Goal: Task Accomplishment & Management: Use online tool/utility

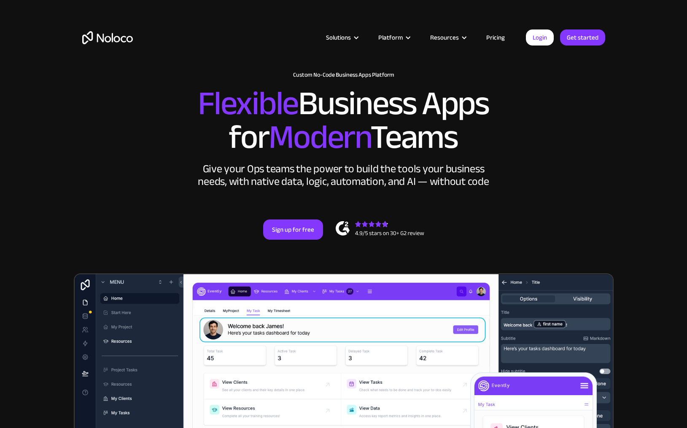
click at [497, 38] on link "Pricing" at bounding box center [495, 37] width 40 height 11
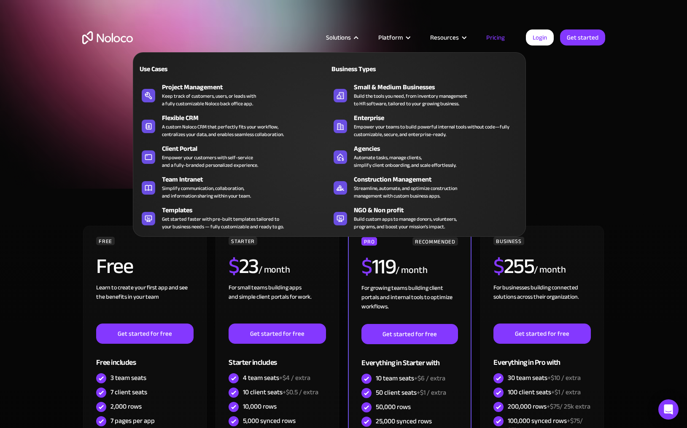
click at [355, 39] on div "Solutions" at bounding box center [341, 37] width 52 height 11
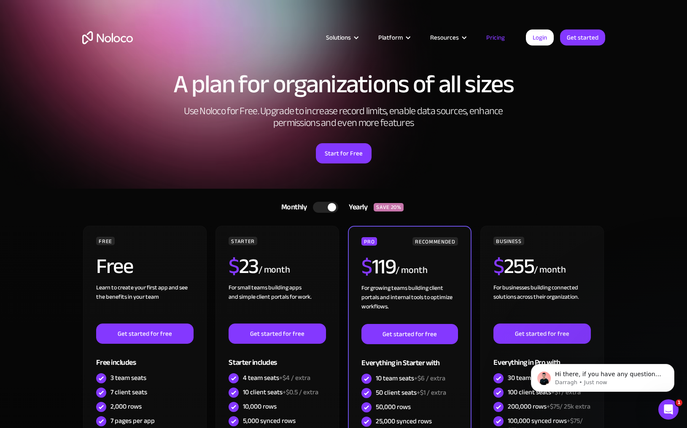
click at [351, 40] on div "Solutions" at bounding box center [338, 37] width 25 height 11
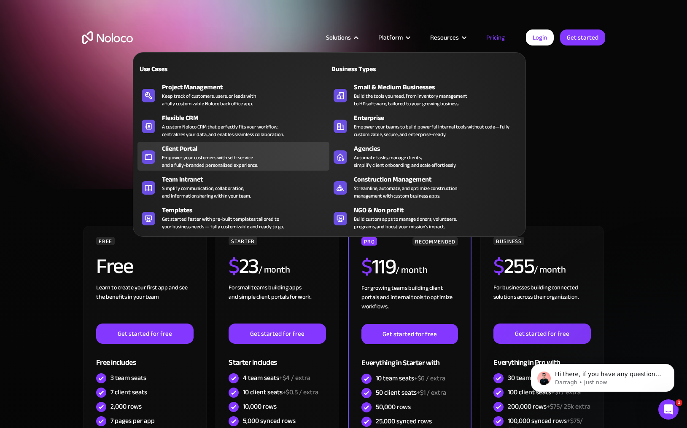
click at [244, 158] on div "Empower your customers with self-service and a fully-branded personalized exper…" at bounding box center [210, 161] width 96 height 15
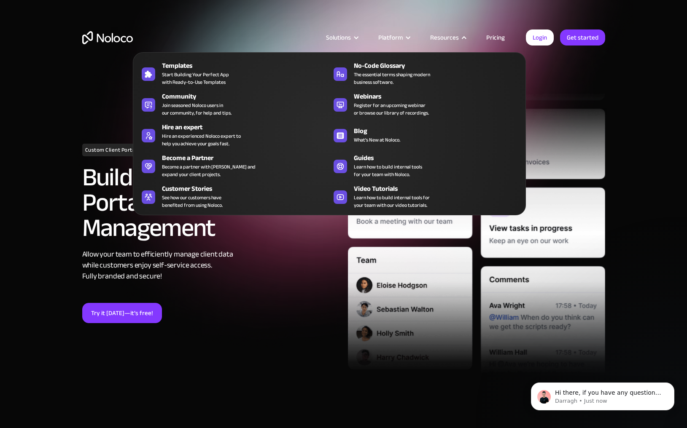
click at [452, 34] on div "Resources" at bounding box center [444, 37] width 29 height 11
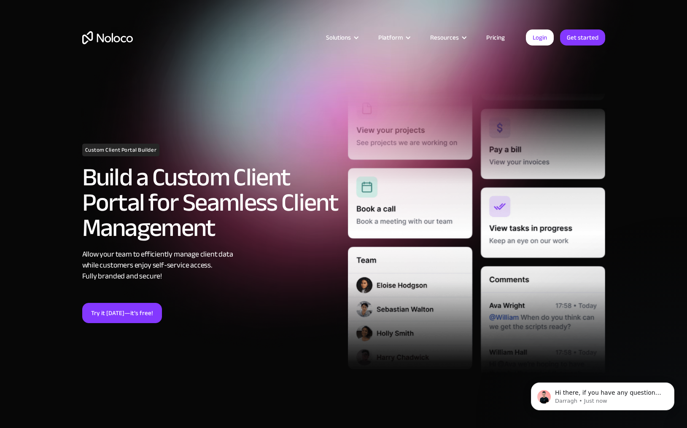
click at [452, 34] on div "Resources" at bounding box center [444, 37] width 29 height 11
click at [572, 37] on link "Get started" at bounding box center [582, 38] width 45 height 16
